Goal: Task Accomplishment & Management: Manage account settings

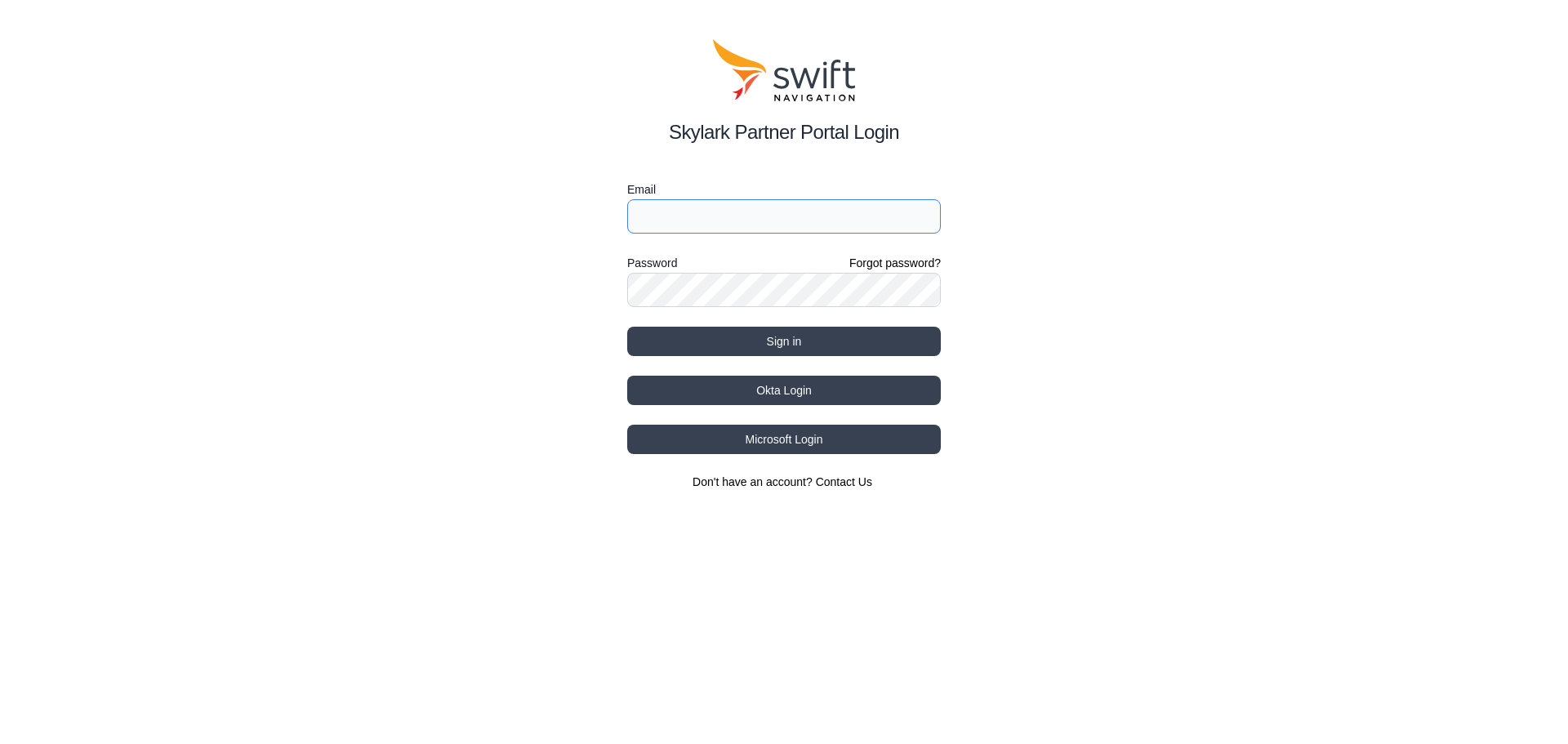
click at [733, 228] on input "Email" at bounding box center [784, 216] width 314 height 34
type input "[PERSON_NAME][EMAIL_ADDRESS]"
click at [627, 326] on button "Sign in" at bounding box center [784, 341] width 314 height 29
select select
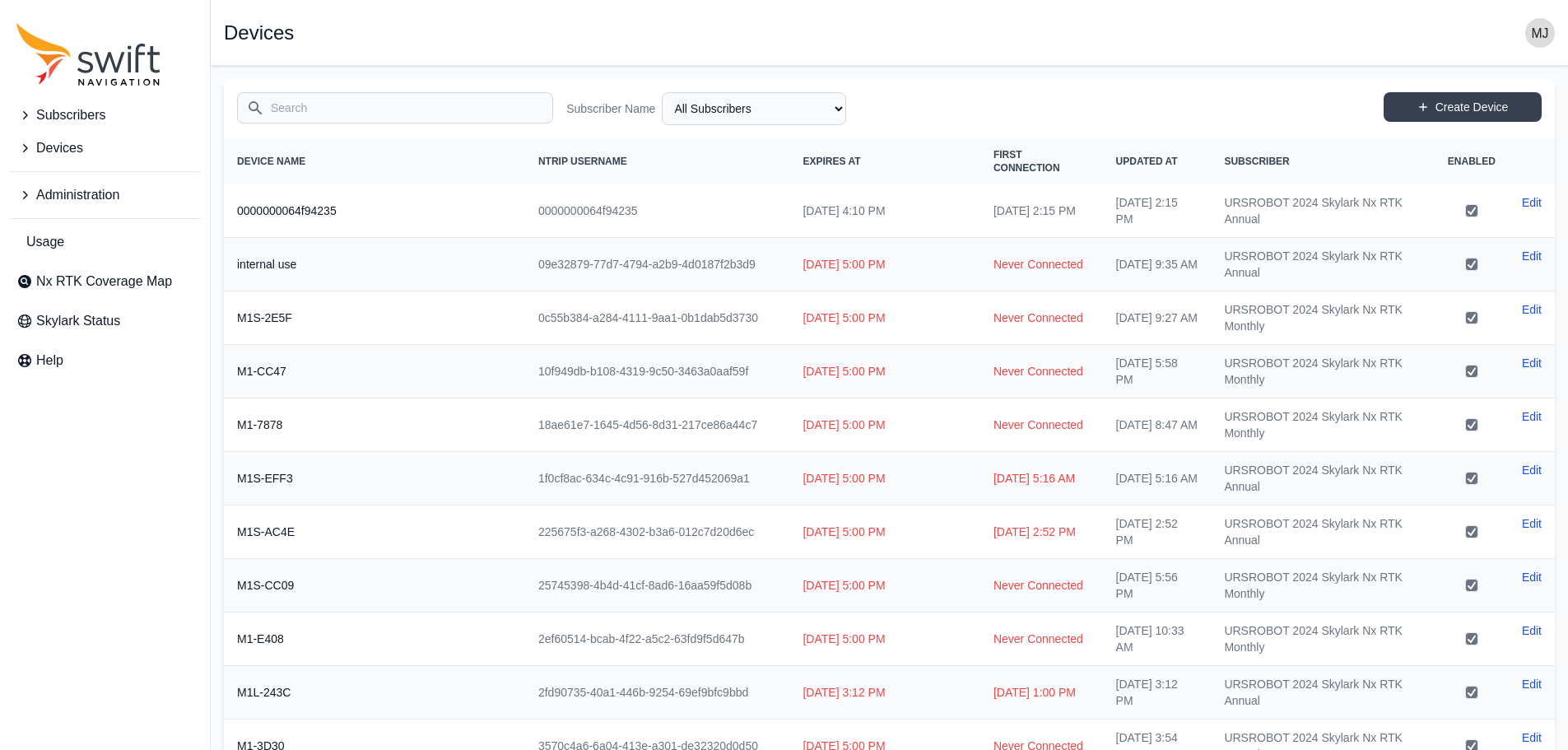
click at [343, 117] on input "Search" at bounding box center [394, 108] width 316 height 31
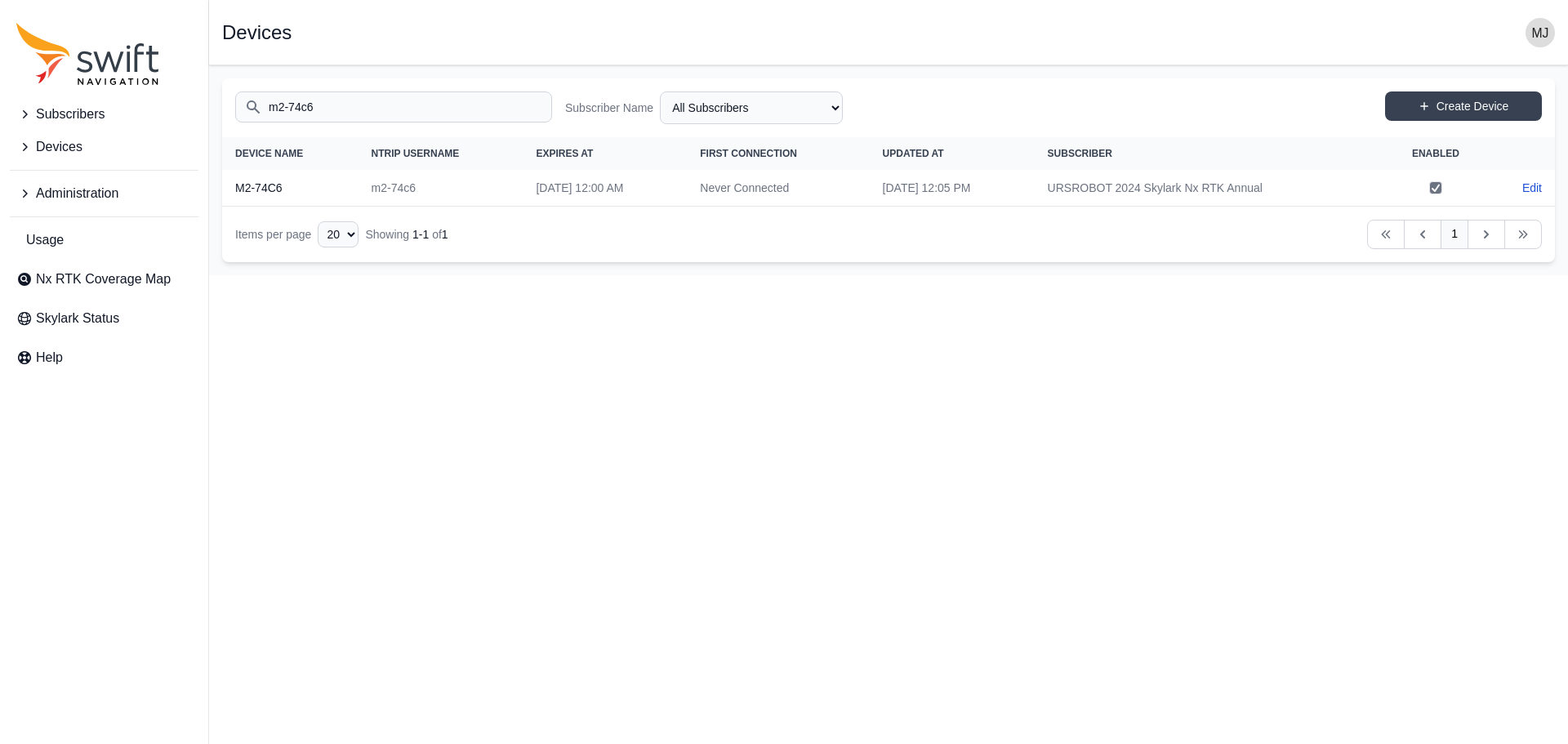
type input "m2-74c6"
drag, startPoint x: 357, startPoint y: 187, endPoint x: 487, endPoint y: 188, distance: 130.0
click at [479, 188] on td "m2-74c6" at bounding box center [441, 188] width 165 height 37
click at [487, 188] on td "m2-74c6" at bounding box center [441, 188] width 165 height 37
click at [1539, 192] on link "Edit" at bounding box center [1532, 187] width 19 height 17
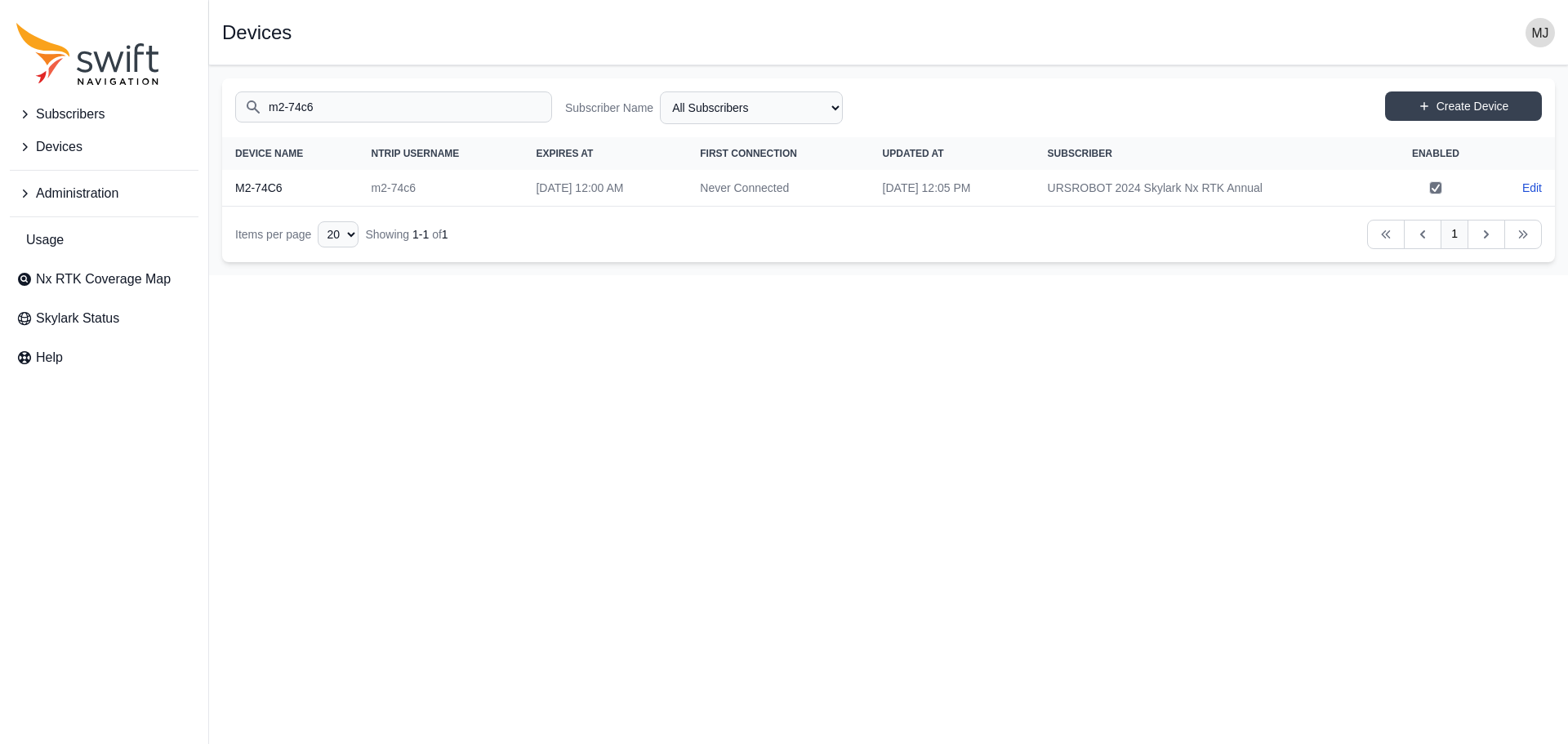
select select "b644441d-e755-4979-866a-1eb00d20fa50"
click at [1533, 191] on link "Edit" at bounding box center [1532, 187] width 19 height 17
select select "b644441d-e755-4979-866a-1eb00d20fa50"
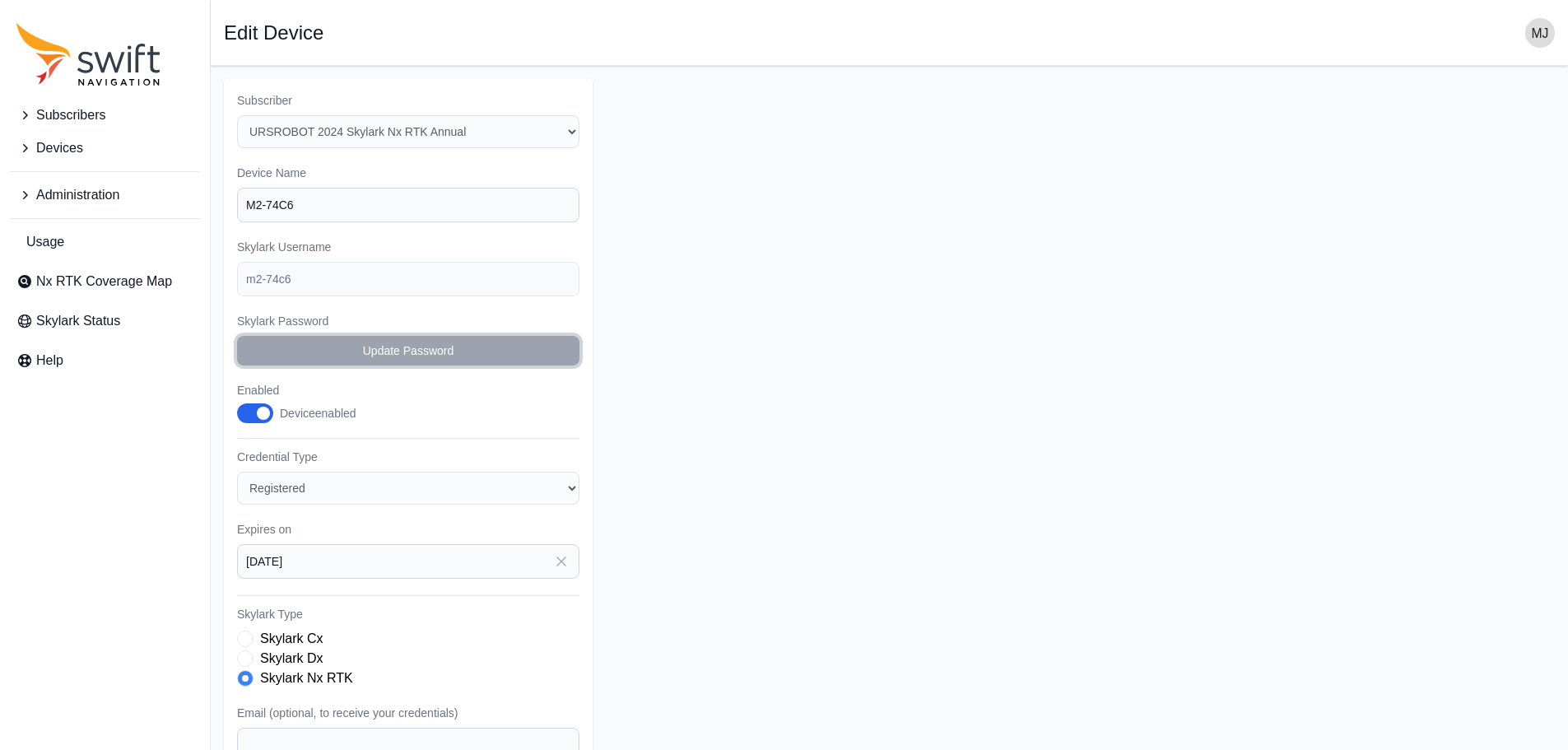
click at [488, 352] on button "Update Password" at bounding box center [408, 351] width 343 height 29
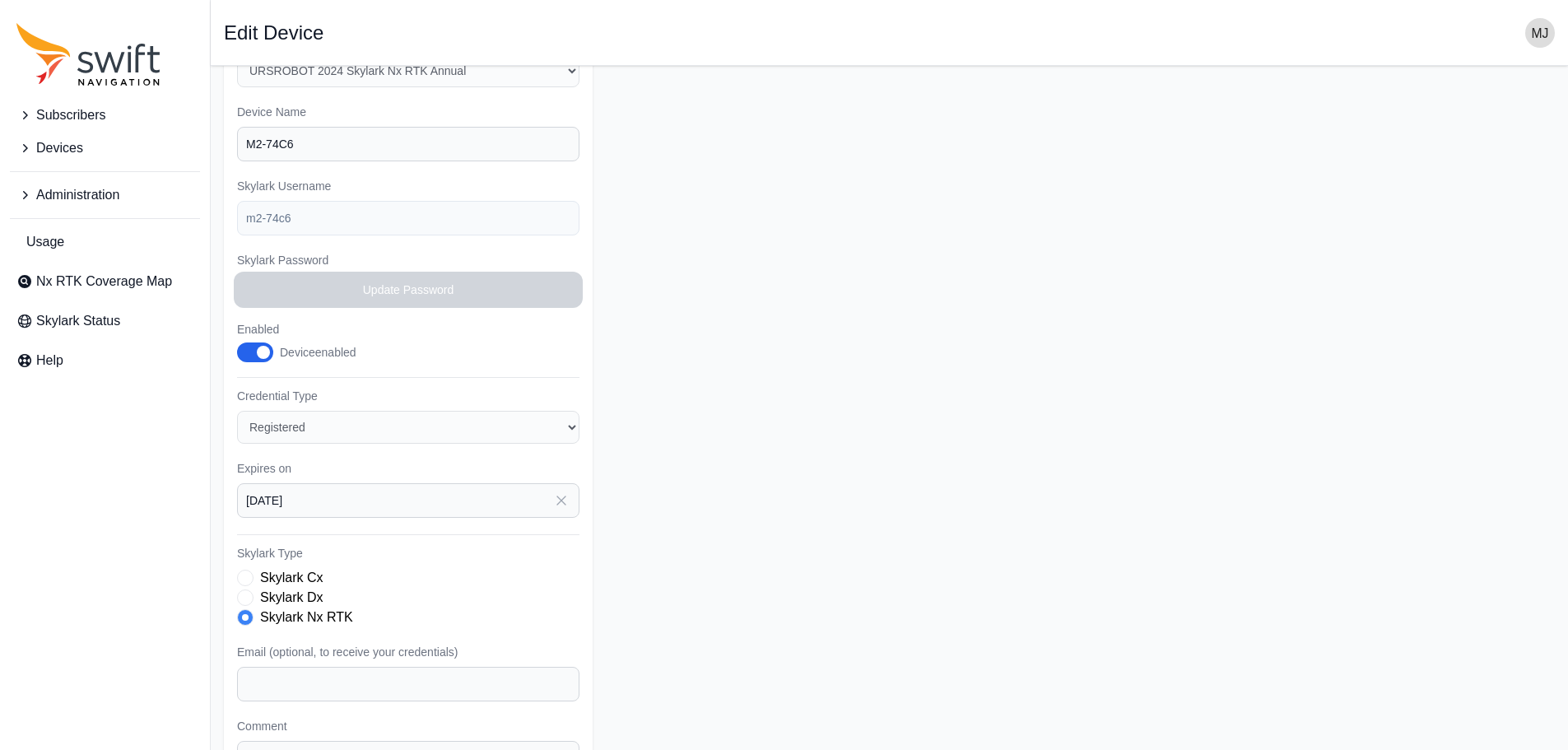
scroll to position [60, 0]
click at [448, 301] on button "Update Password" at bounding box center [408, 291] width 343 height 29
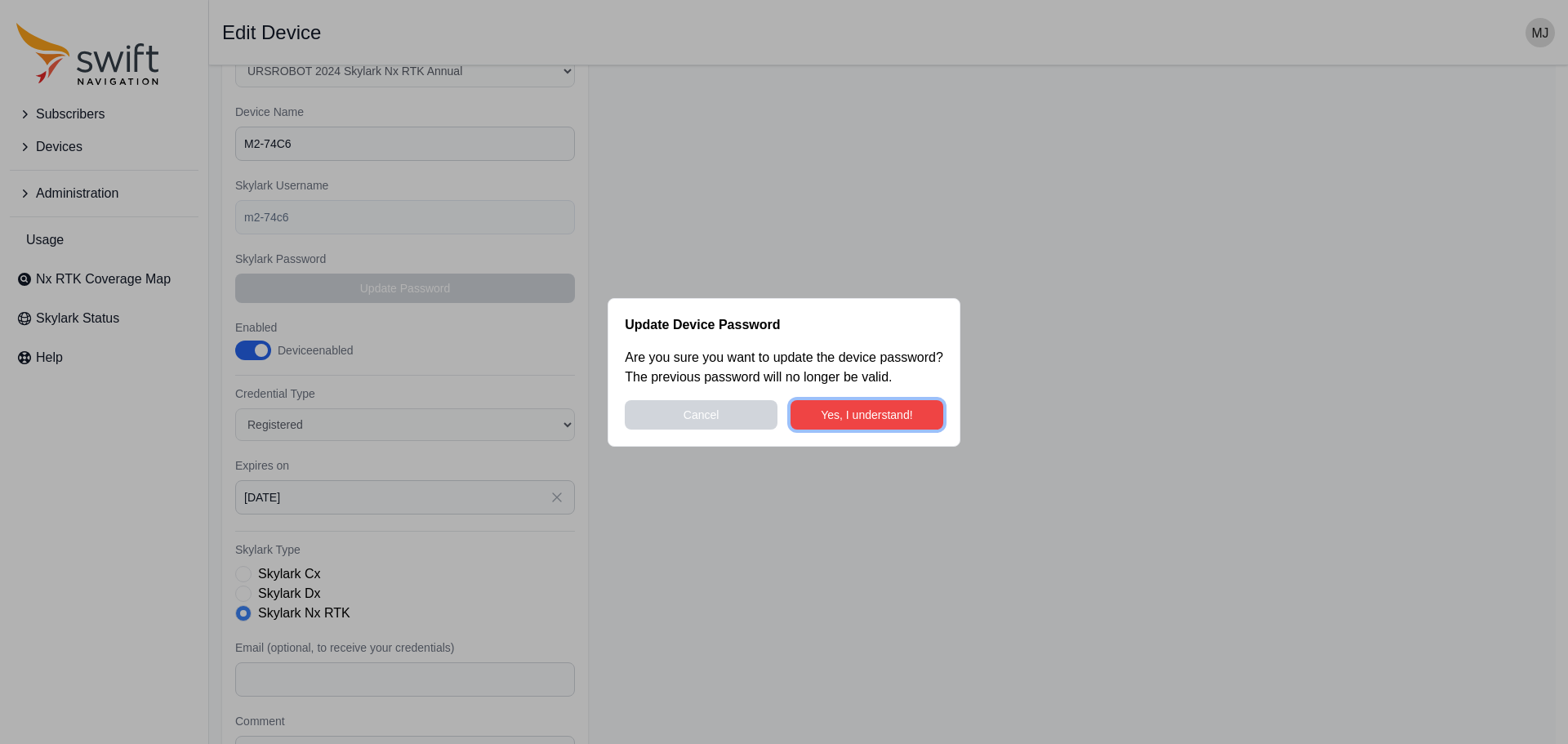
click at [838, 420] on button "Yes, I understand!" at bounding box center [866, 415] width 152 height 29
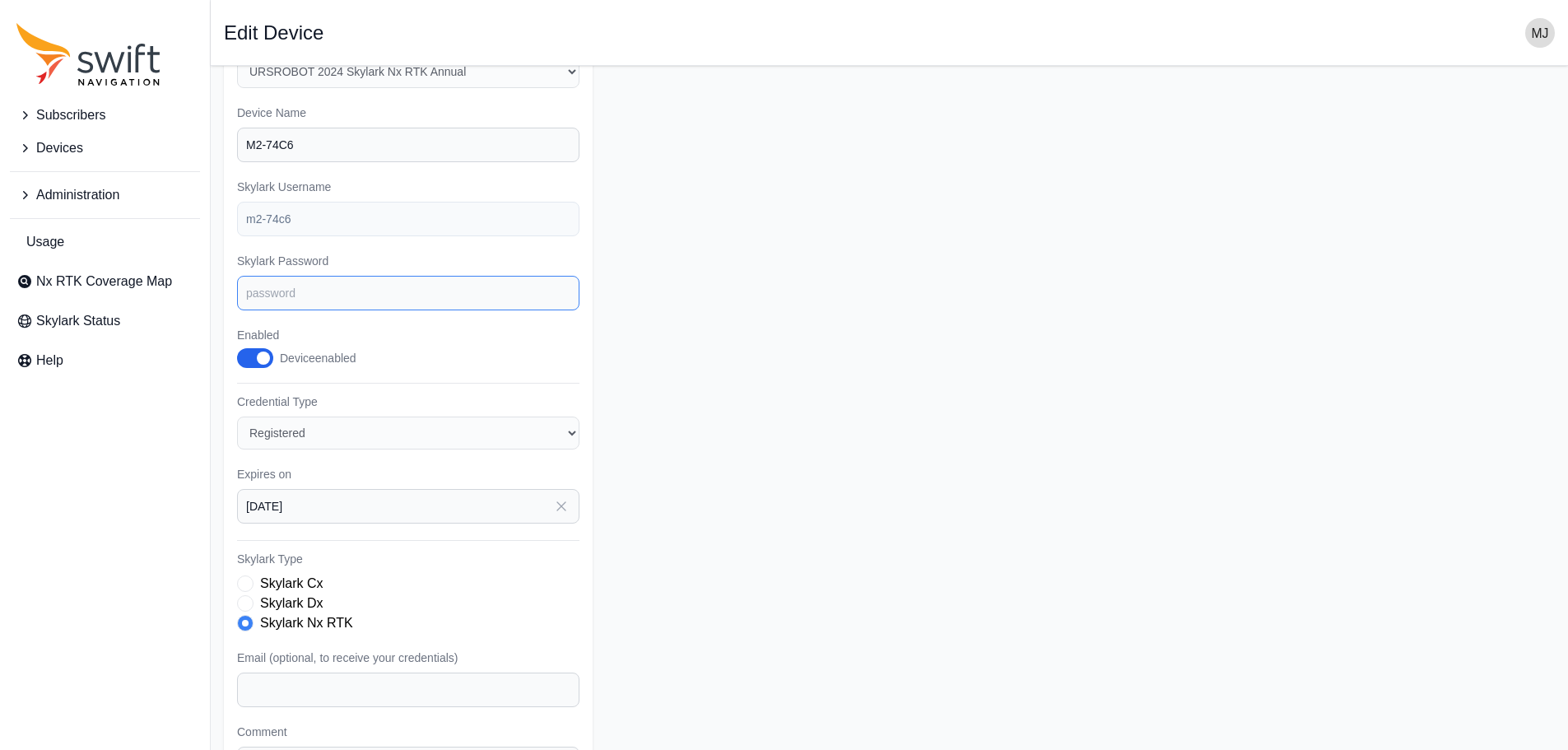
click at [428, 306] on input "Skylark Password" at bounding box center [408, 293] width 343 height 34
type input "82884839"
click at [718, 334] on form "Subscriber Select a Subscriber M1L URSROBOT 2024 Skylark Nx RTK Annual URSROBOT…" at bounding box center [890, 462] width 1331 height 888
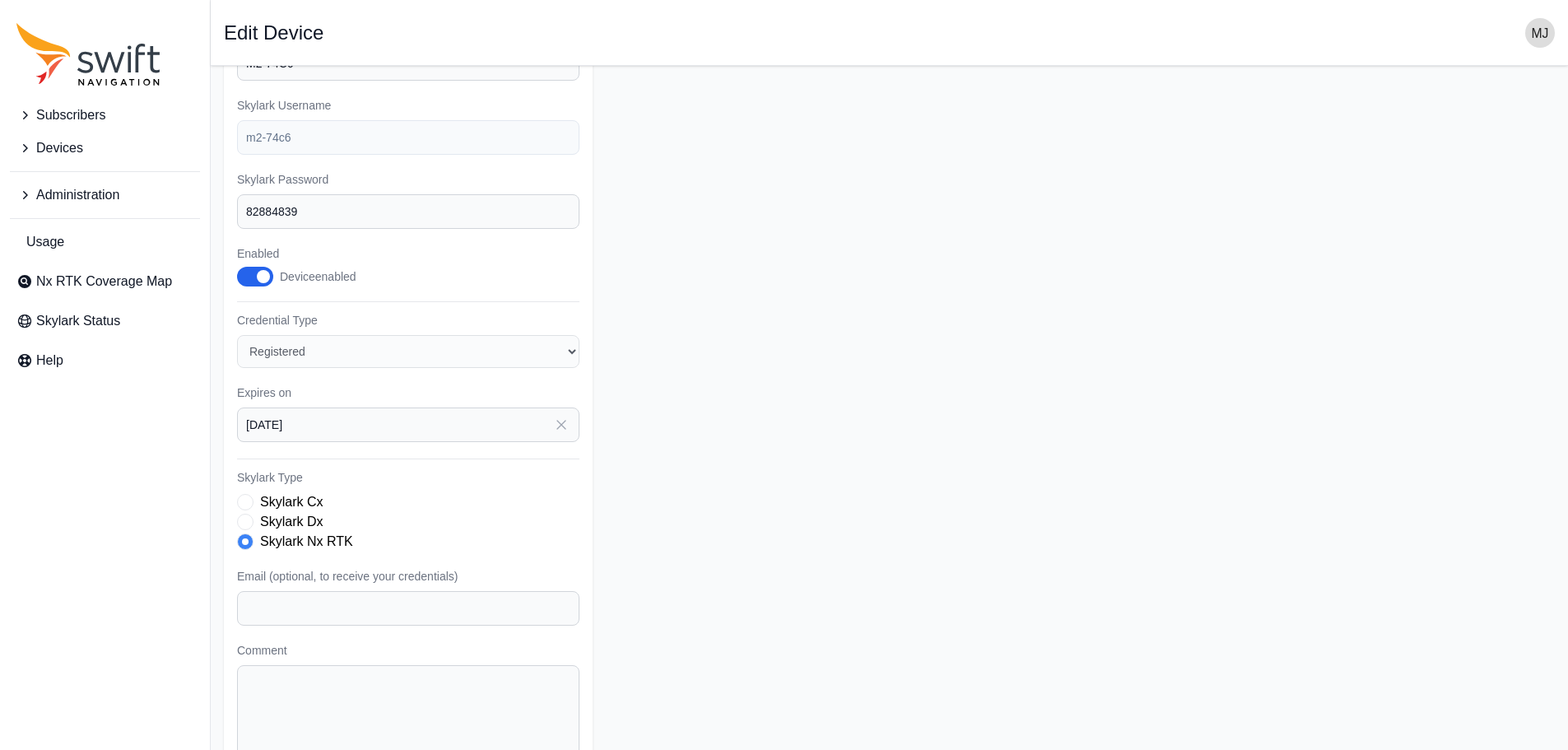
scroll to position [230, 0]
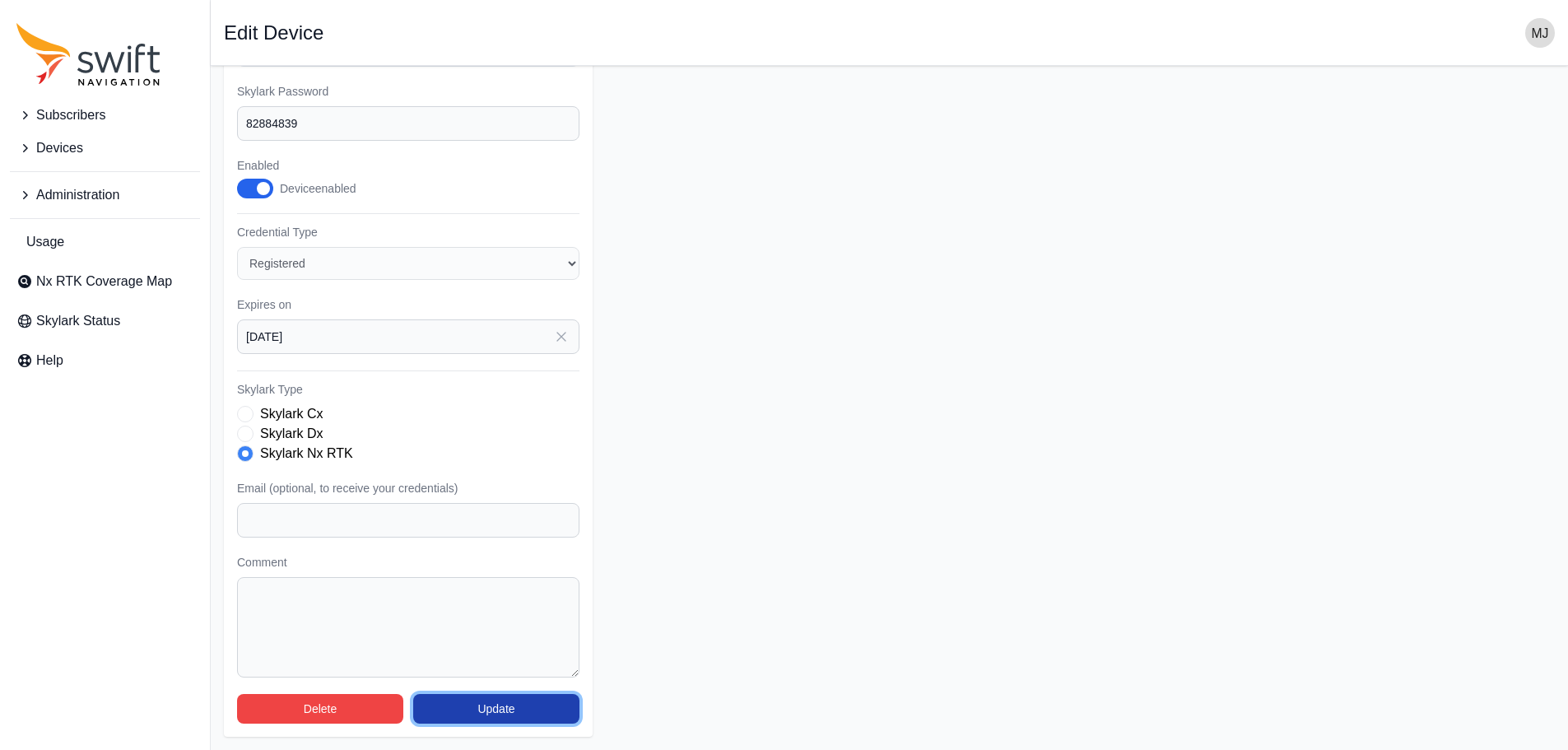
click at [509, 716] on button "Update" at bounding box center [496, 709] width 166 height 29
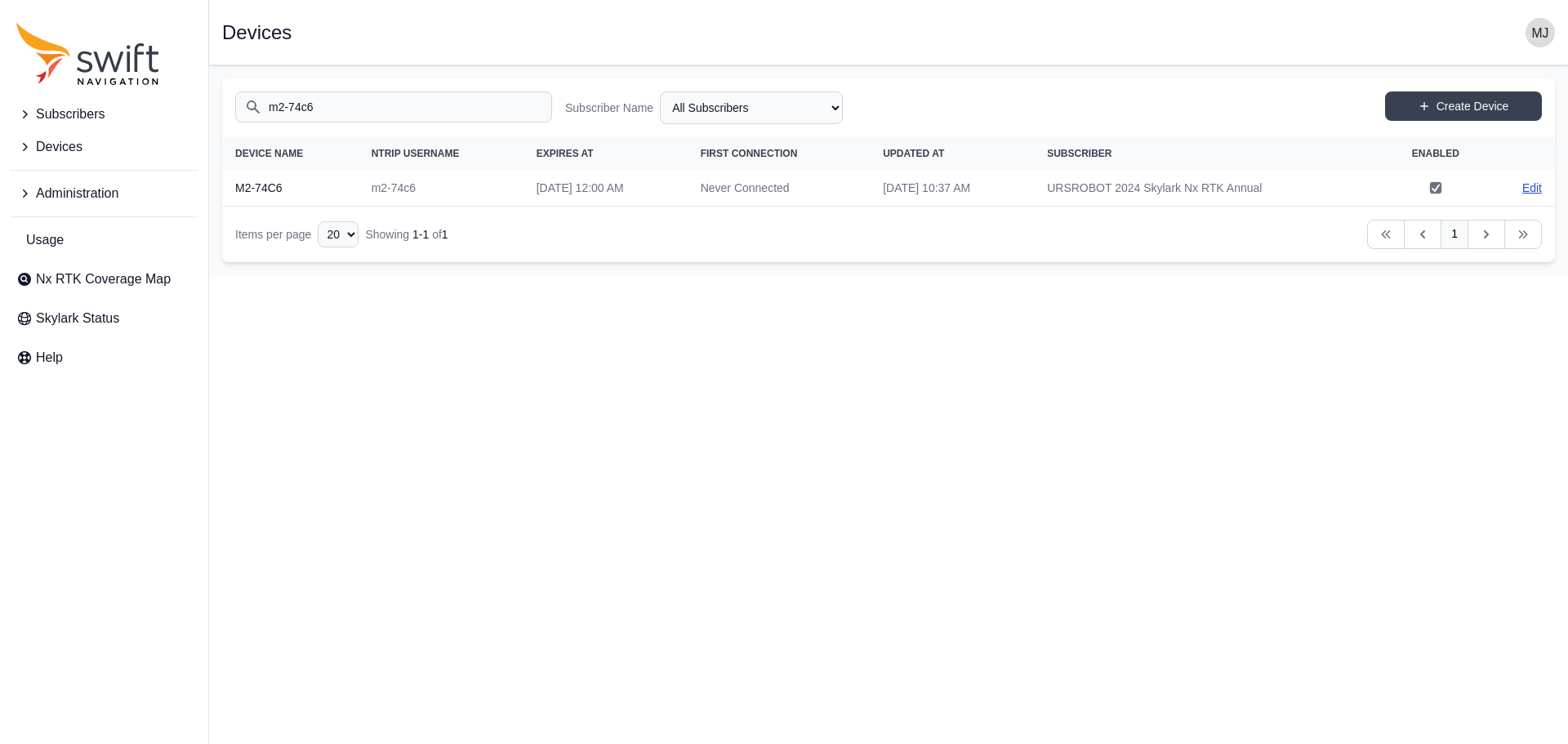
click at [1533, 192] on link "Edit" at bounding box center [1532, 187] width 19 height 17
select select "b644441d-e755-4979-866a-1eb00d20fa50"
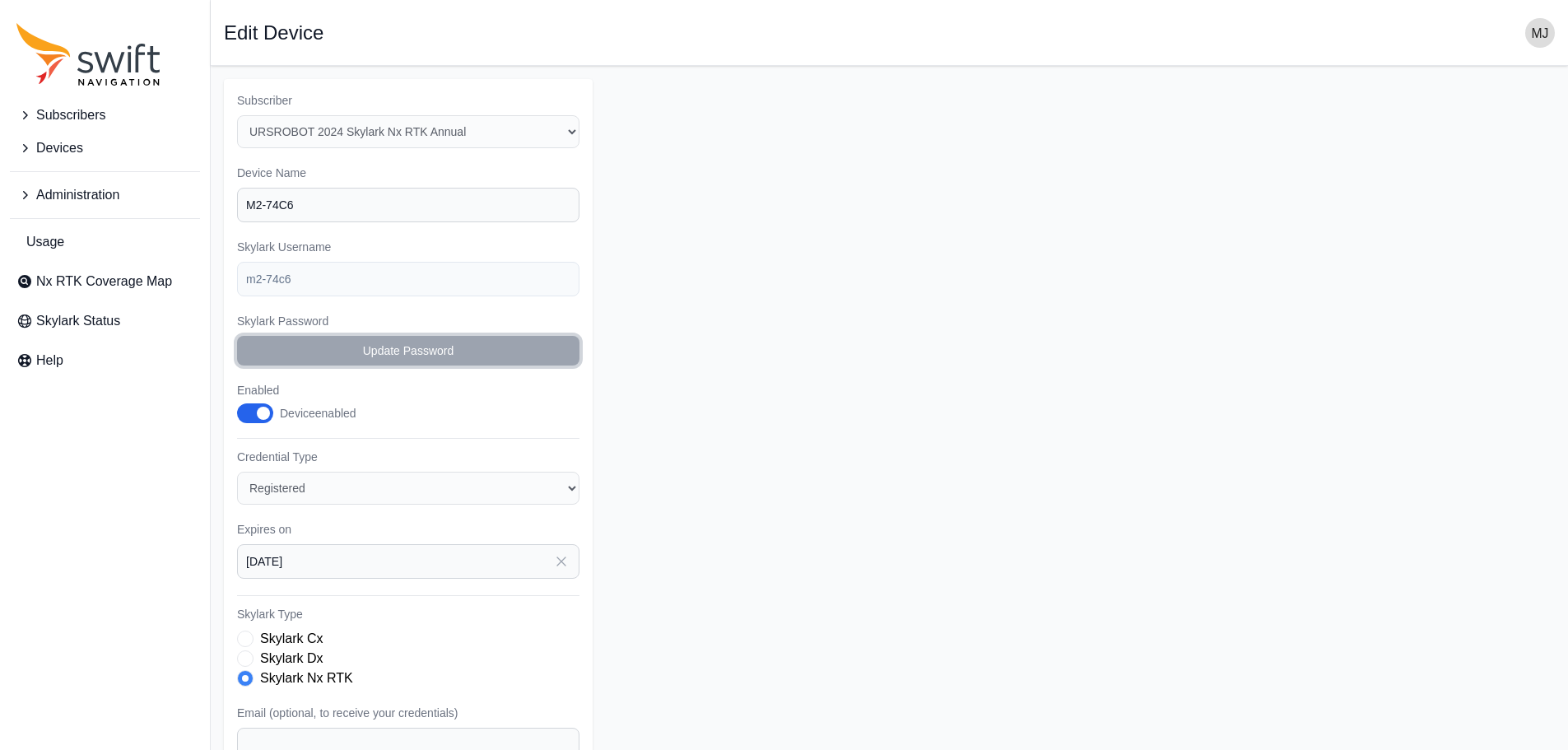
click at [381, 343] on button "Update Password" at bounding box center [408, 351] width 343 height 29
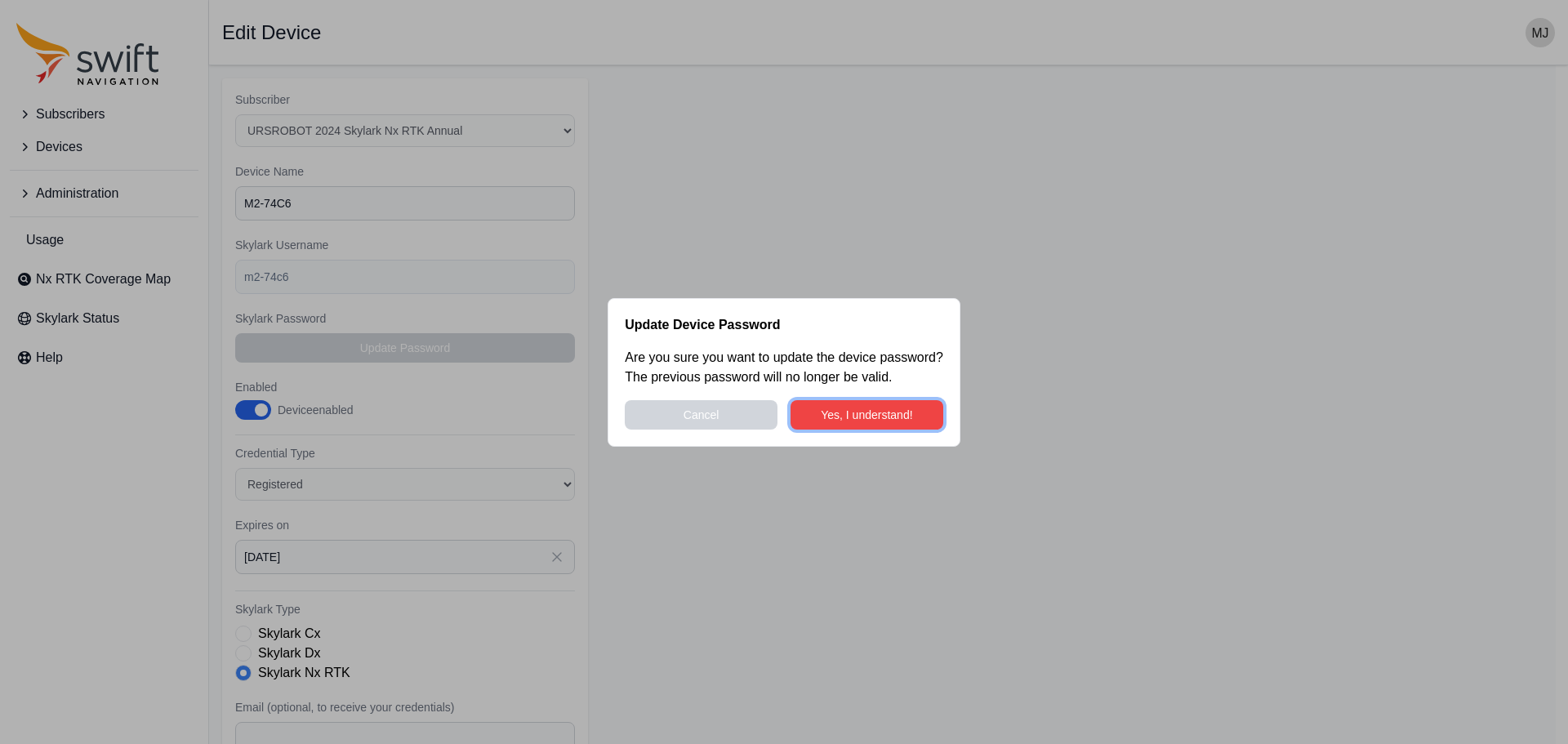
click at [840, 416] on button "Yes, I understand!" at bounding box center [866, 415] width 152 height 29
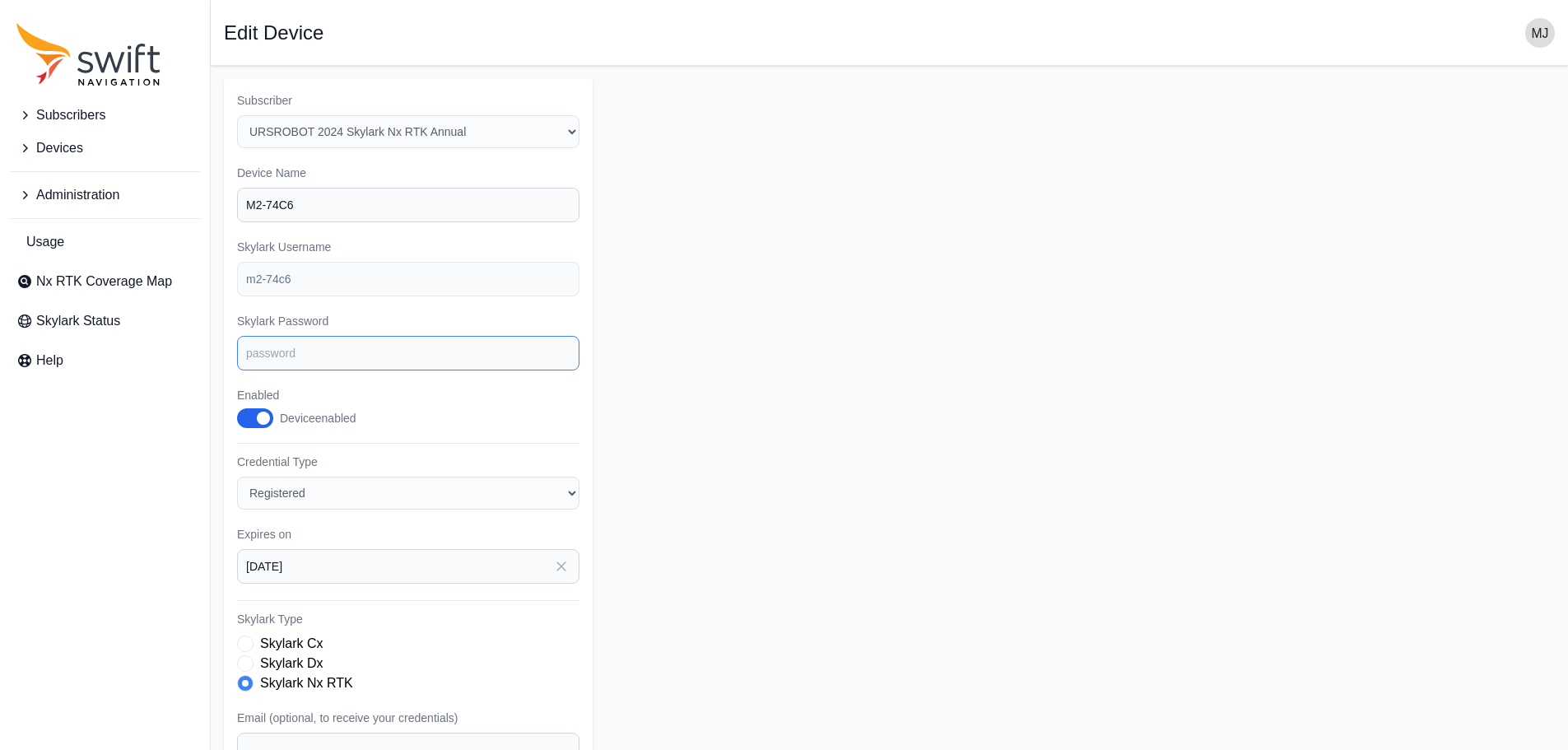
click at [381, 358] on input "Skylark Password" at bounding box center [408, 352] width 343 height 34
type input "82884839"
click at [1109, 372] on form "Subscriber Select a Subscriber M1L URSROBOT 2024 Skylark Nx RTK Annual URSROBOT…" at bounding box center [890, 523] width 1331 height 888
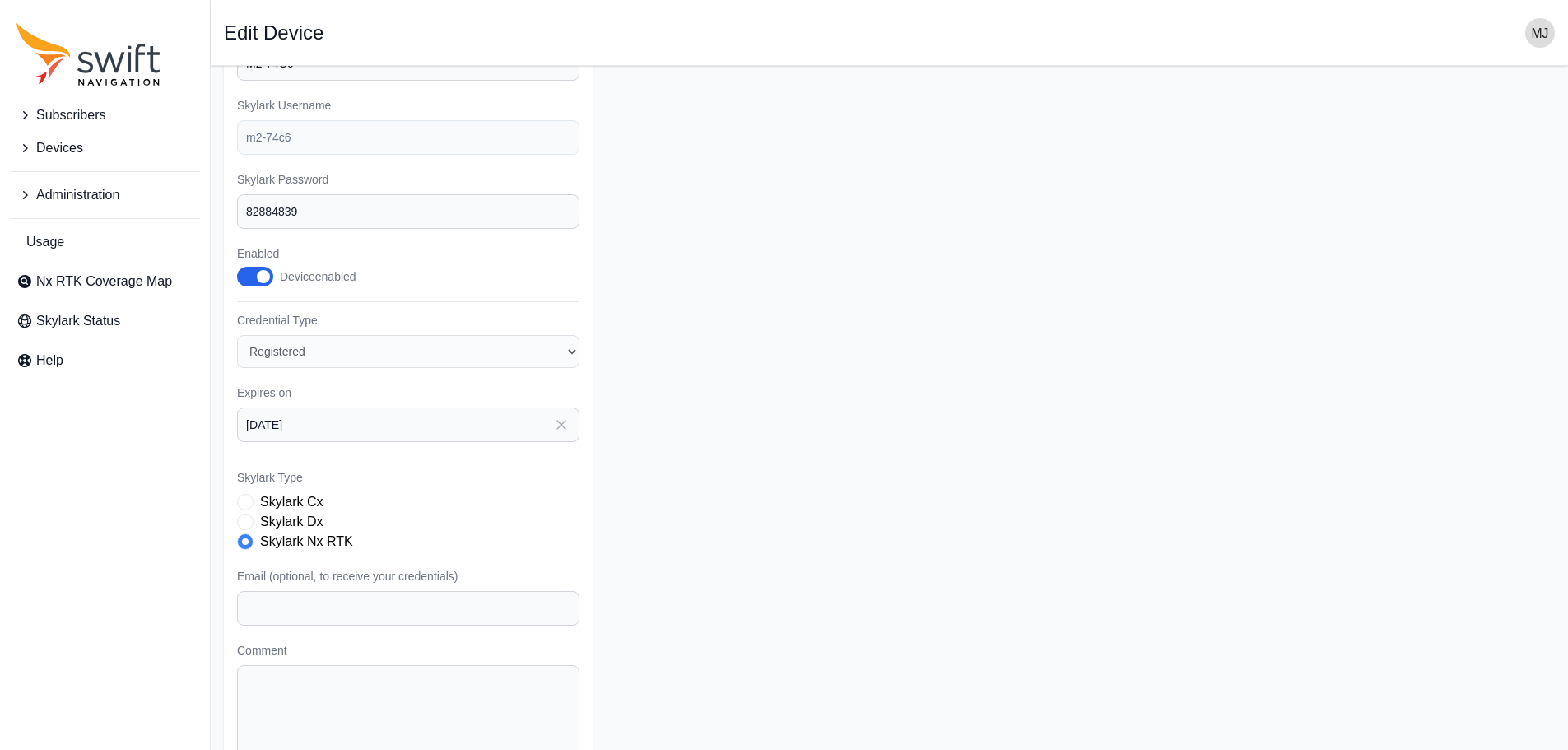
scroll to position [230, 0]
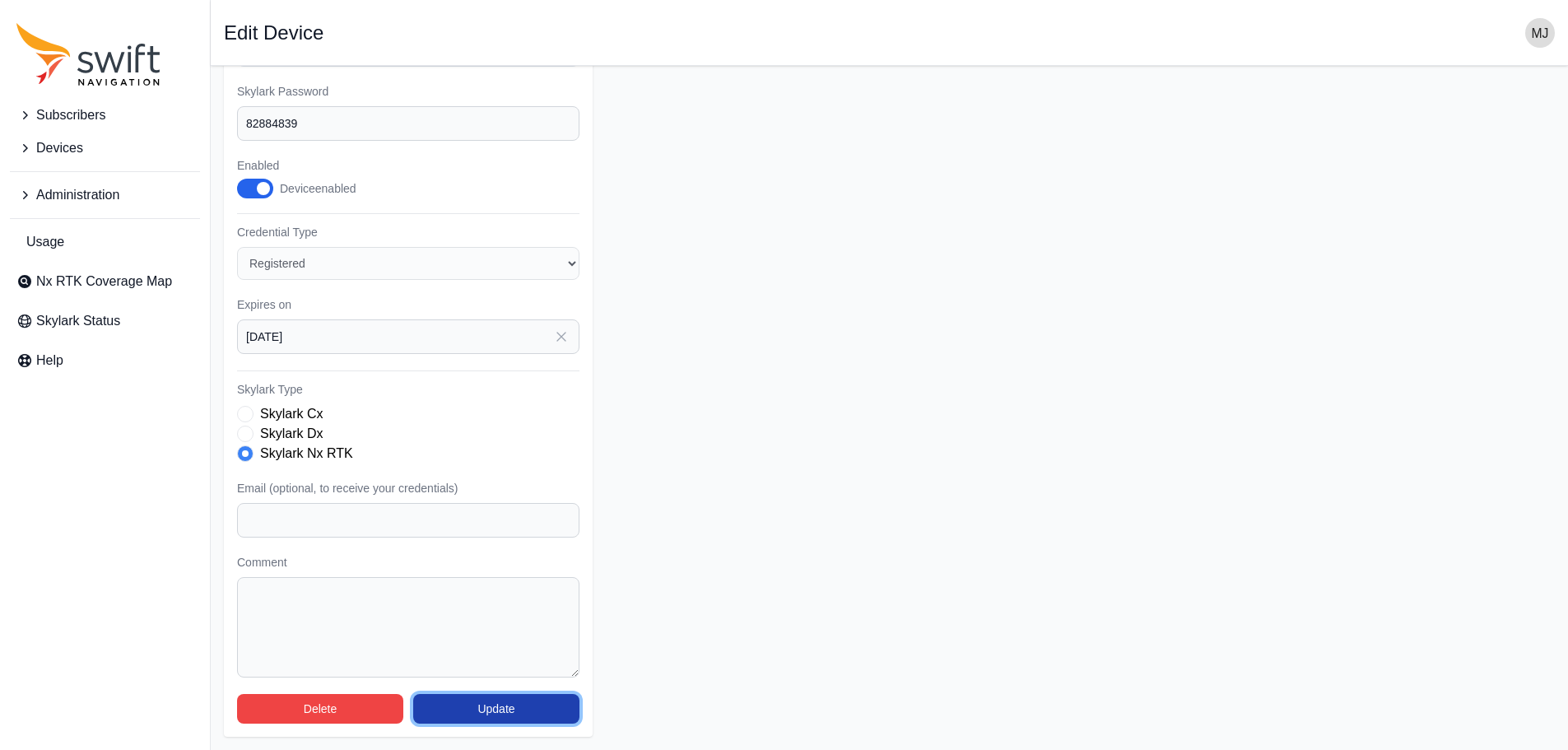
click at [523, 714] on button "Update" at bounding box center [496, 709] width 166 height 29
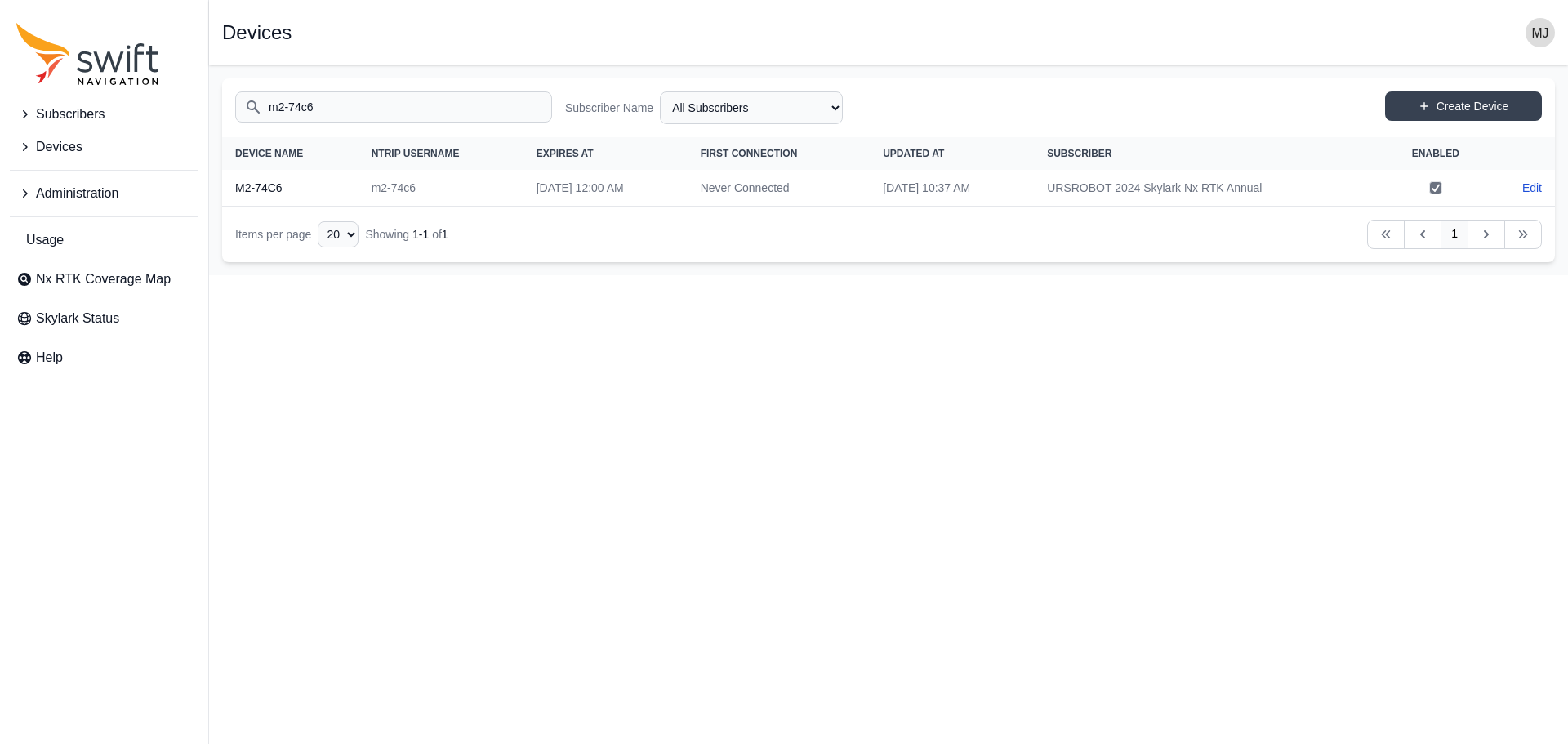
drag, startPoint x: 704, startPoint y: 185, endPoint x: 808, endPoint y: 185, distance: 104.0
click at [808, 185] on tr "M2-74C6 m2-74c6 [DATE] 12:00 AM Never Connected [DATE] 10:37 AM URSROBOT 2024 S…" at bounding box center [888, 188] width 1333 height 37
click at [808, 185] on td "Never Connected" at bounding box center [779, 188] width 183 height 37
drag, startPoint x: 886, startPoint y: 188, endPoint x: 1048, endPoint y: 186, distance: 162.0
click at [1034, 186] on td "[DATE] 10:37 AM" at bounding box center [951, 188] width 164 height 37
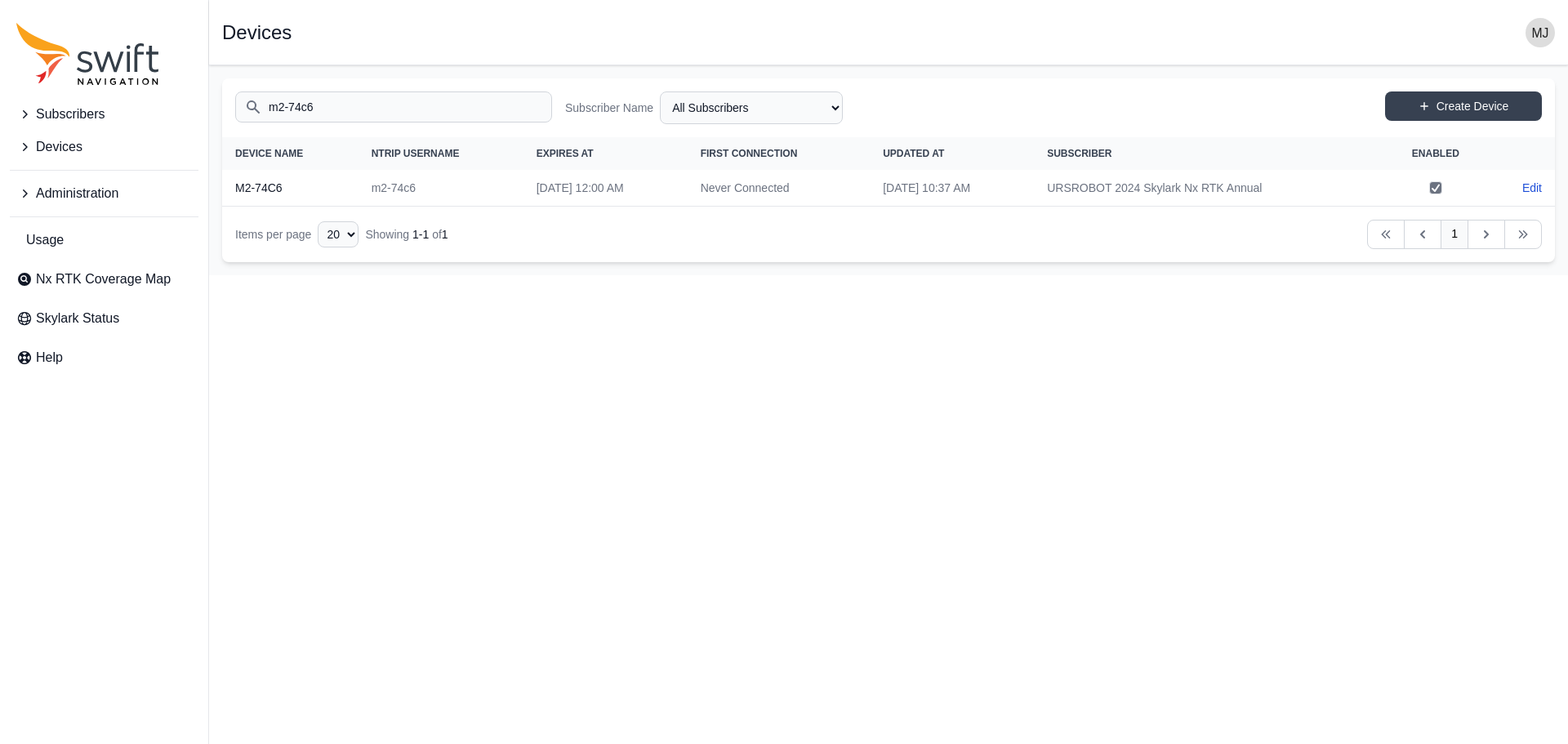
click at [1034, 186] on td "[DATE] 10:37 AM" at bounding box center [951, 188] width 164 height 37
drag, startPoint x: 884, startPoint y: 190, endPoint x: 1038, endPoint y: 189, distance: 154.0
click at [1034, 190] on td "[DATE] 10:37 AM" at bounding box center [951, 188] width 164 height 37
click at [1034, 189] on td "[DATE] 10:37 AM" at bounding box center [951, 188] width 164 height 37
